Goal: Task Accomplishment & Management: Manage account settings

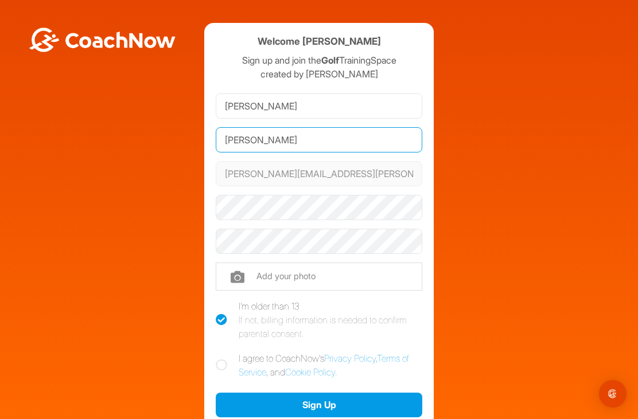
click at [273, 139] on input "Fenton" at bounding box center [319, 139] width 207 height 25
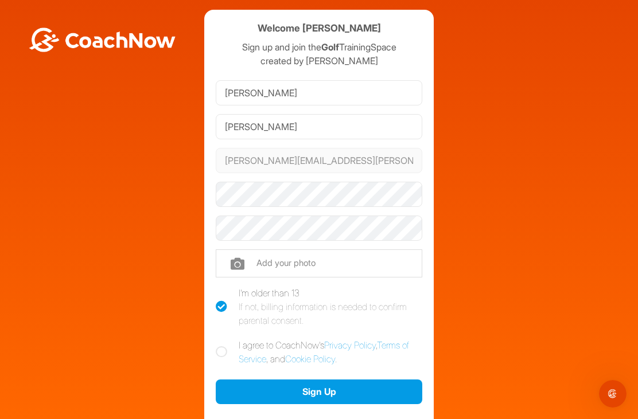
scroll to position [15, 0]
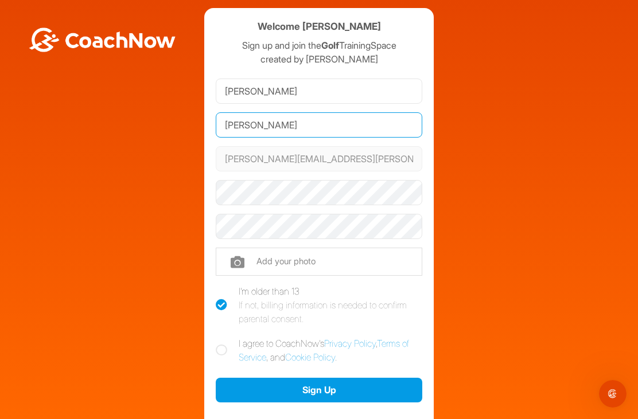
type input "Fenlon"
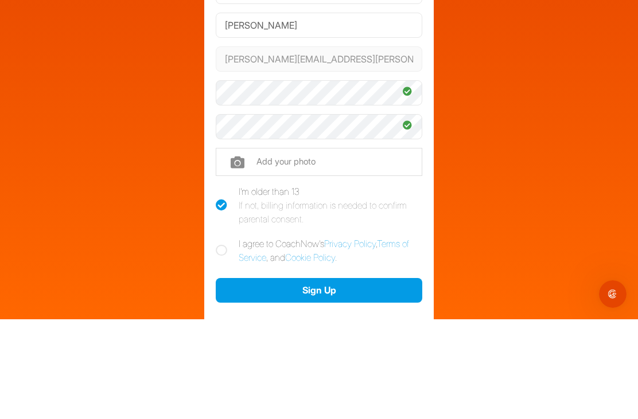
scroll to position [37, 0]
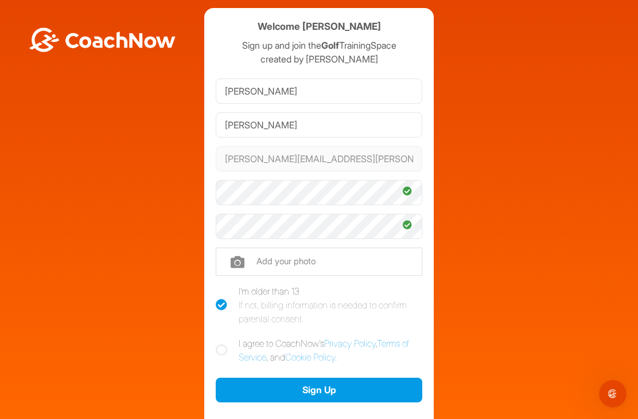
click at [250, 248] on input "file" at bounding box center [319, 262] width 207 height 28
type input "C:\fakepath\f5176841-2a65-42ae-a2aa-de72ecccb03c.jpeg"
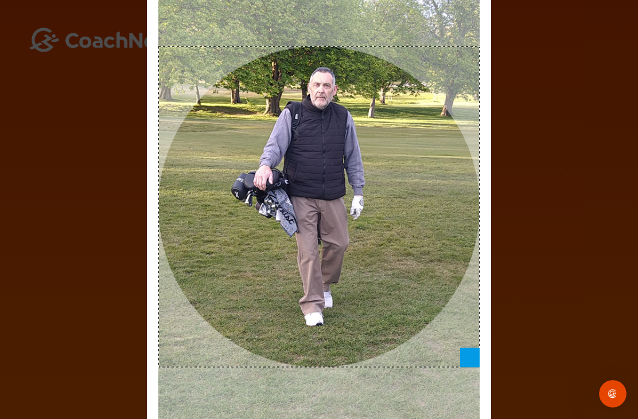
click at [570, 261] on div "Adjust Your Picture ✕ Set Picture Cancel" at bounding box center [319, 209] width 638 height 419
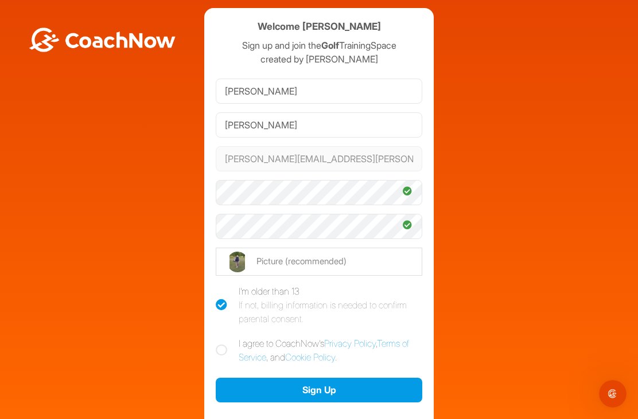
click at [220, 345] on icon at bounding box center [221, 350] width 11 height 11
click at [220, 337] on input "I agree to CoachNow's Privacy Policy , Terms of Service , and Cookie Policy ." at bounding box center [219, 340] width 7 height 7
checkbox input "true"
click at [340, 378] on button "Sign Up" at bounding box center [319, 390] width 207 height 25
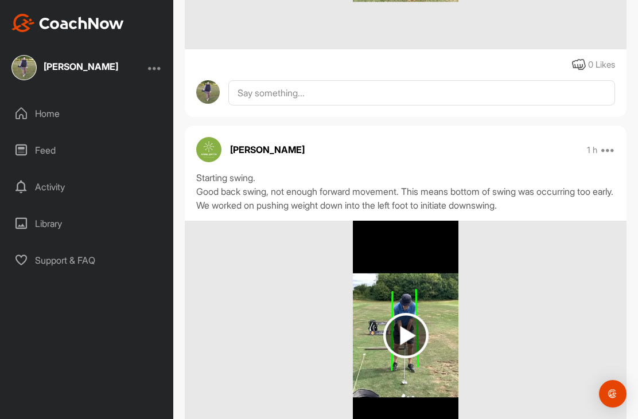
scroll to position [513, 0]
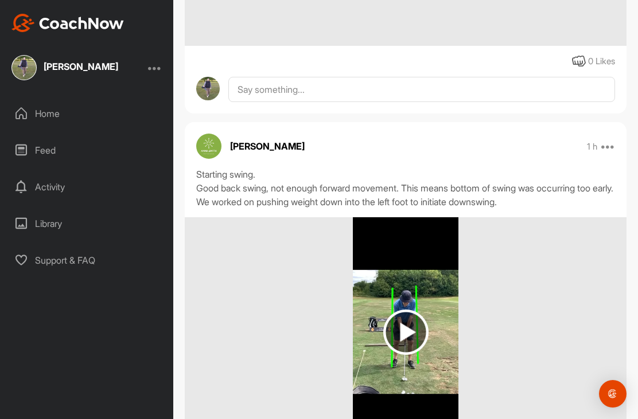
click at [408, 310] on img at bounding box center [405, 332] width 45 height 45
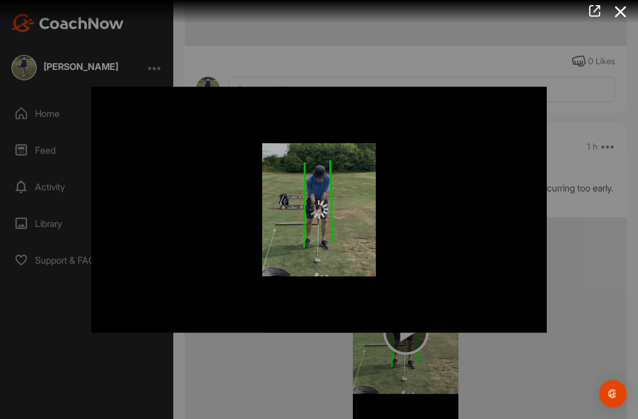
click at [430, 237] on div at bounding box center [318, 210] width 455 height 246
click at [358, 221] on div at bounding box center [318, 210] width 455 height 246
click at [525, 91] on div at bounding box center [318, 210] width 455 height 246
click at [497, 100] on div at bounding box center [318, 210] width 455 height 246
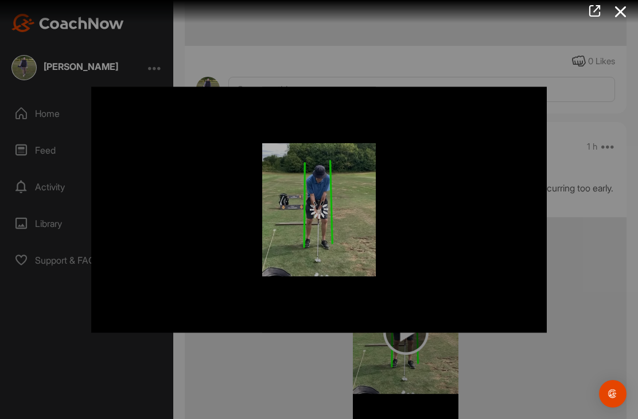
click at [462, 173] on div at bounding box center [318, 210] width 455 height 246
click at [558, 342] on div at bounding box center [319, 209] width 638 height 419
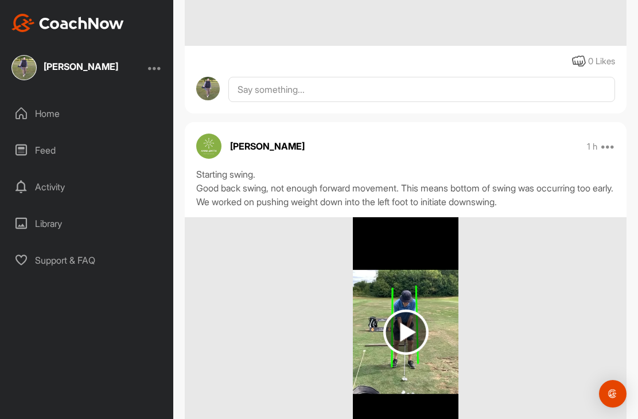
click at [411, 317] on img at bounding box center [405, 332] width 45 height 45
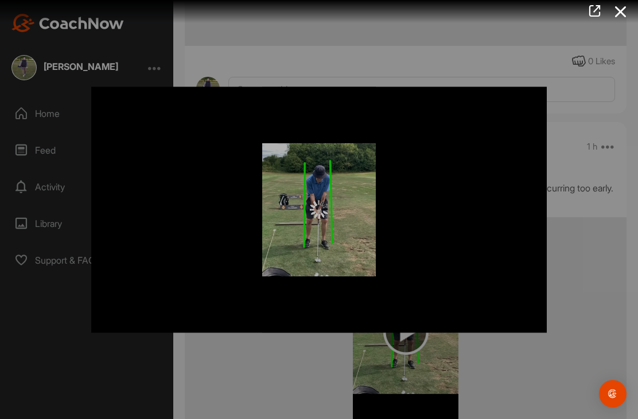
scroll to position [0, 0]
click at [597, 252] on div at bounding box center [319, 209] width 638 height 419
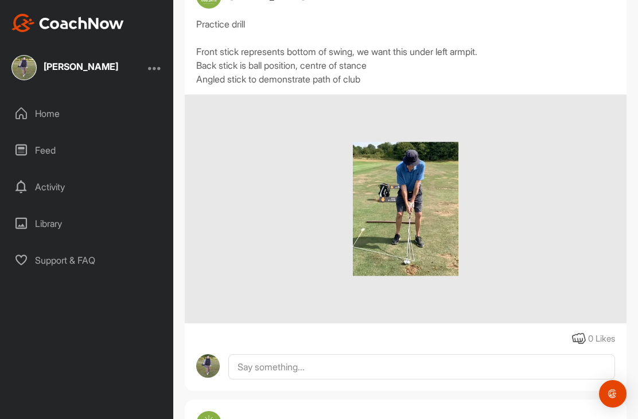
scroll to position [236, 0]
click at [424, 212] on img at bounding box center [406, 208] width 106 height 229
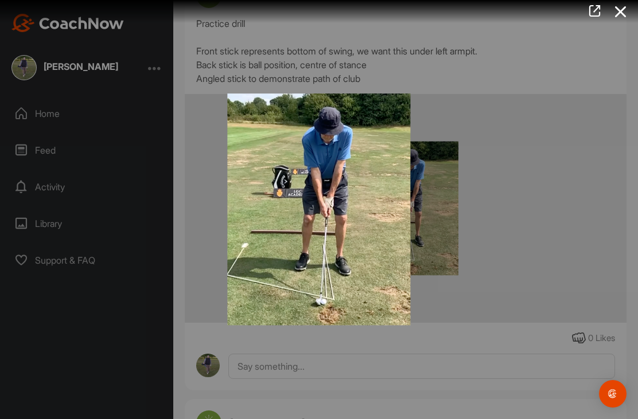
click at [529, 225] on div at bounding box center [319, 209] width 638 height 419
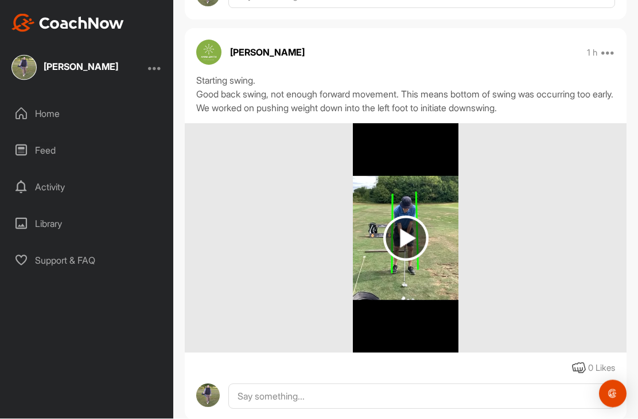
scroll to position [37, 0]
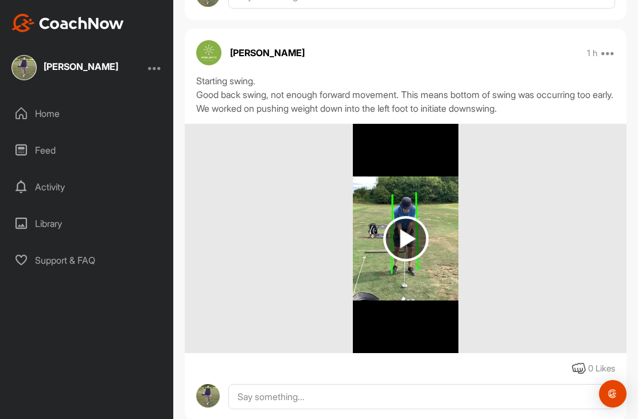
click at [67, 173] on div "Activity" at bounding box center [87, 187] width 162 height 29
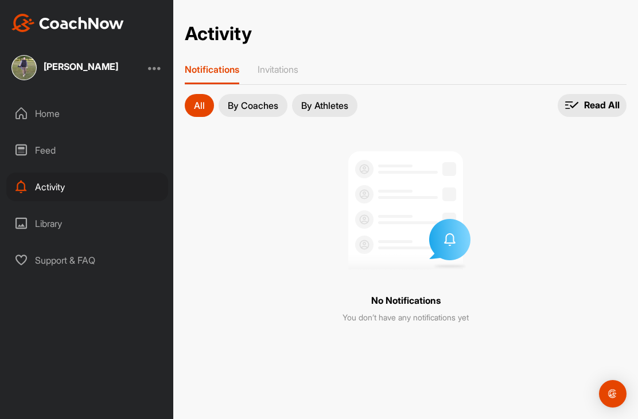
click at [53, 209] on div "Library" at bounding box center [87, 223] width 162 height 29
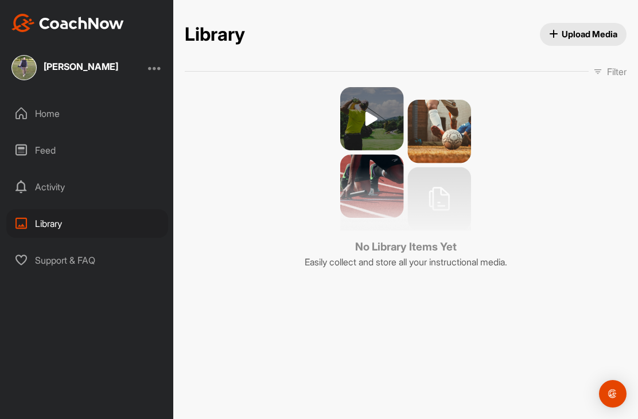
click at [50, 136] on div "Feed" at bounding box center [87, 150] width 162 height 29
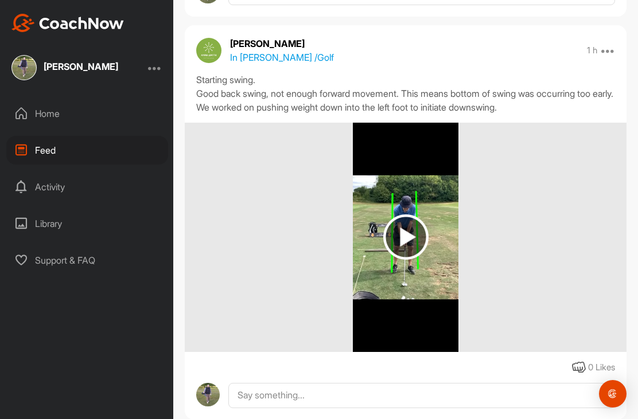
scroll to position [550, 0]
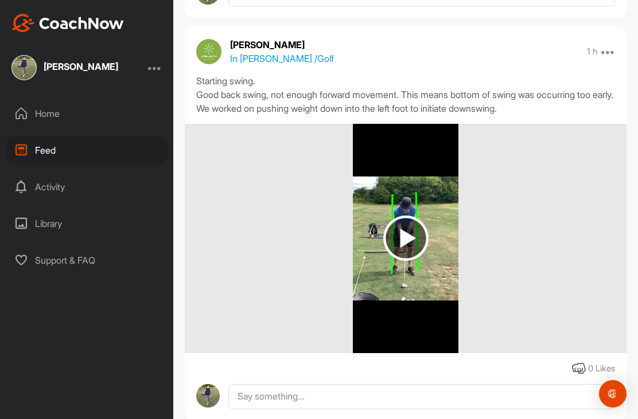
click at [413, 216] on img at bounding box center [405, 238] width 45 height 45
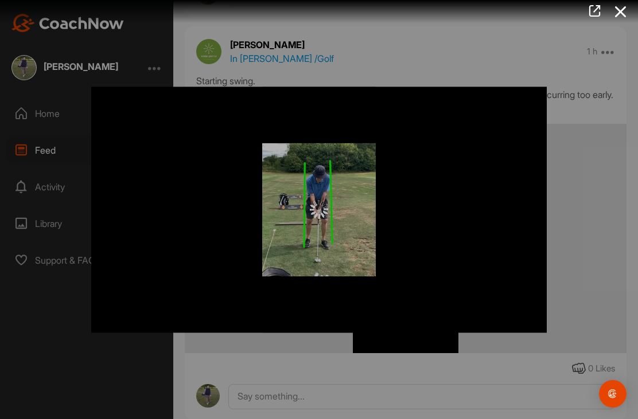
click at [346, 227] on div at bounding box center [318, 210] width 455 height 246
click at [584, 209] on div at bounding box center [319, 209] width 638 height 419
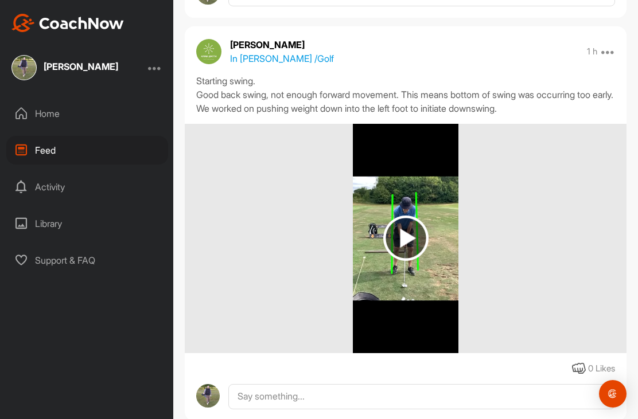
click at [58, 99] on div "Home" at bounding box center [87, 113] width 162 height 29
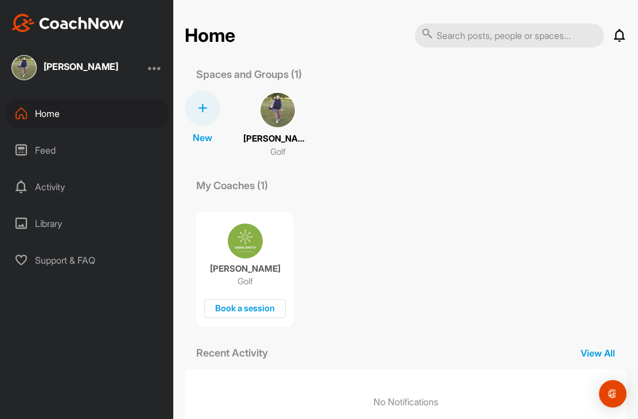
click at [435, 232] on div "[PERSON_NAME] Golf Book a session" at bounding box center [406, 264] width 442 height 125
click at [154, 65] on div at bounding box center [155, 68] width 14 height 14
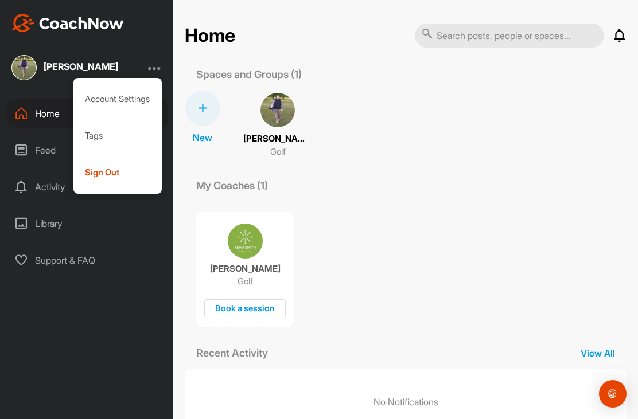
click at [122, 172] on div "Sign Out" at bounding box center [117, 172] width 89 height 37
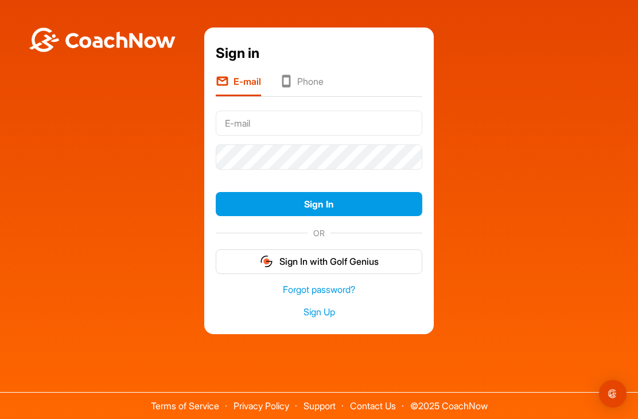
click at [195, 33] on div at bounding box center [102, 40] width 204 height 80
